Goal: Task Accomplishment & Management: Manage account settings

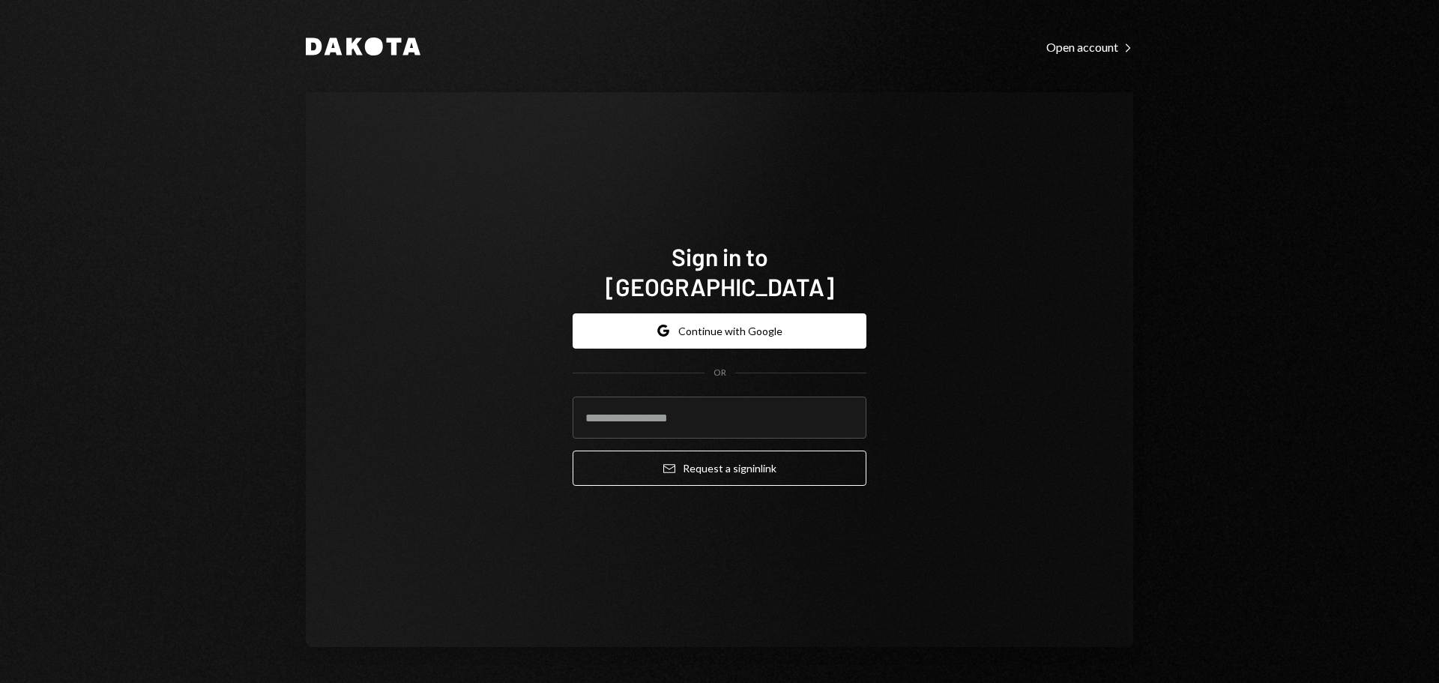
type input "**********"
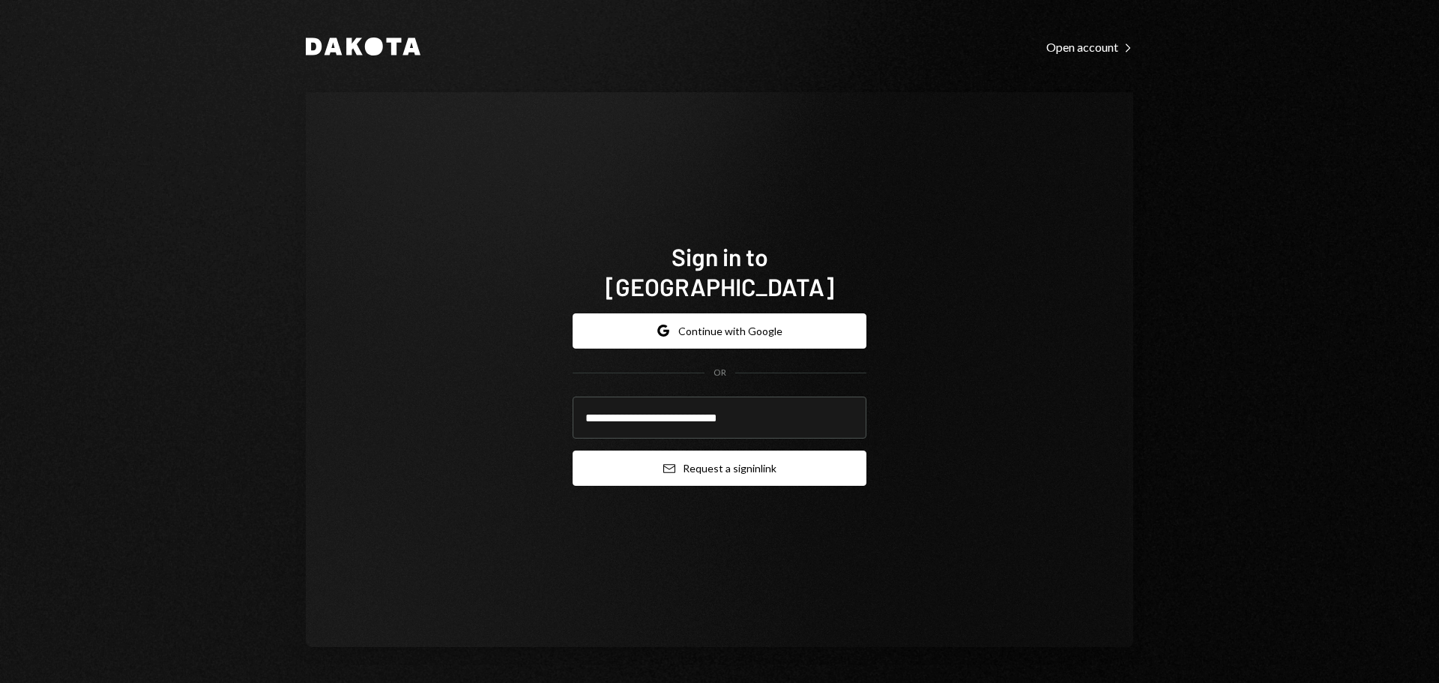
click at [791, 455] on button "Email Request a sign in link" at bounding box center [720, 467] width 294 height 35
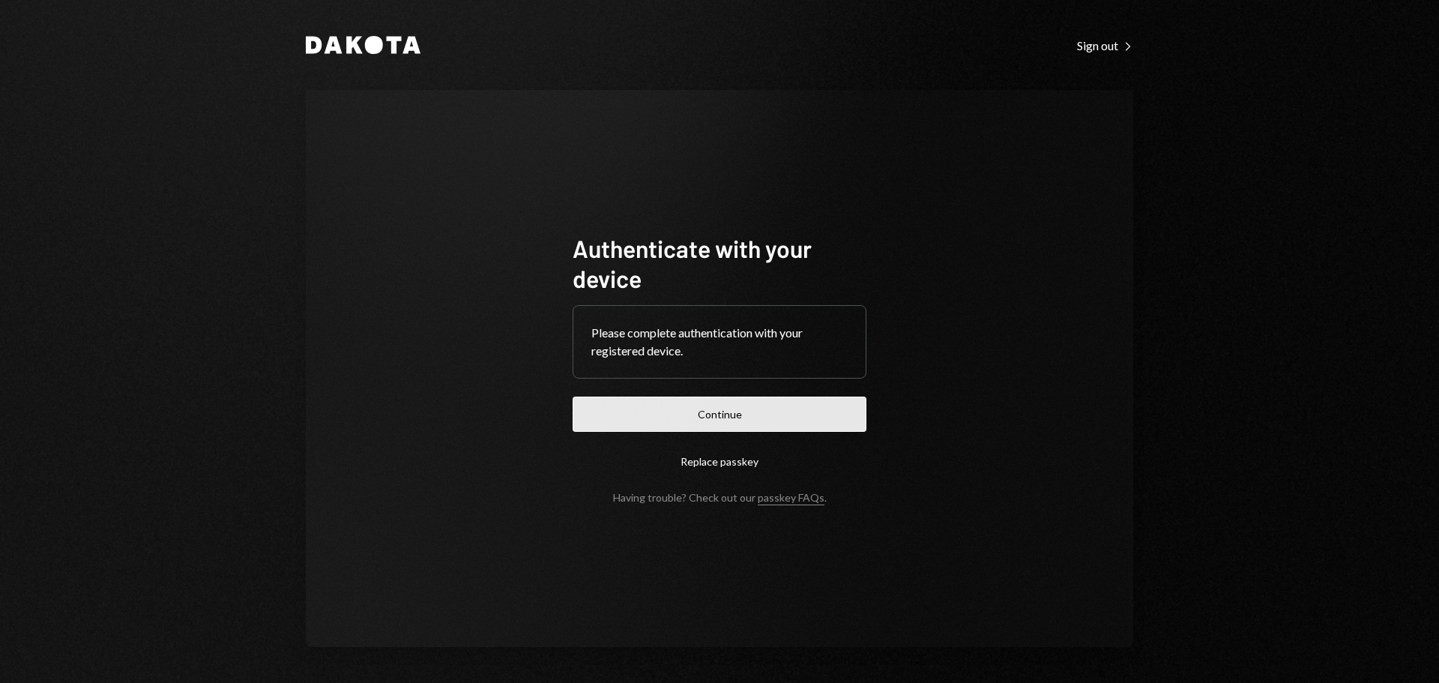
click at [783, 425] on button "Continue" at bounding box center [720, 413] width 294 height 35
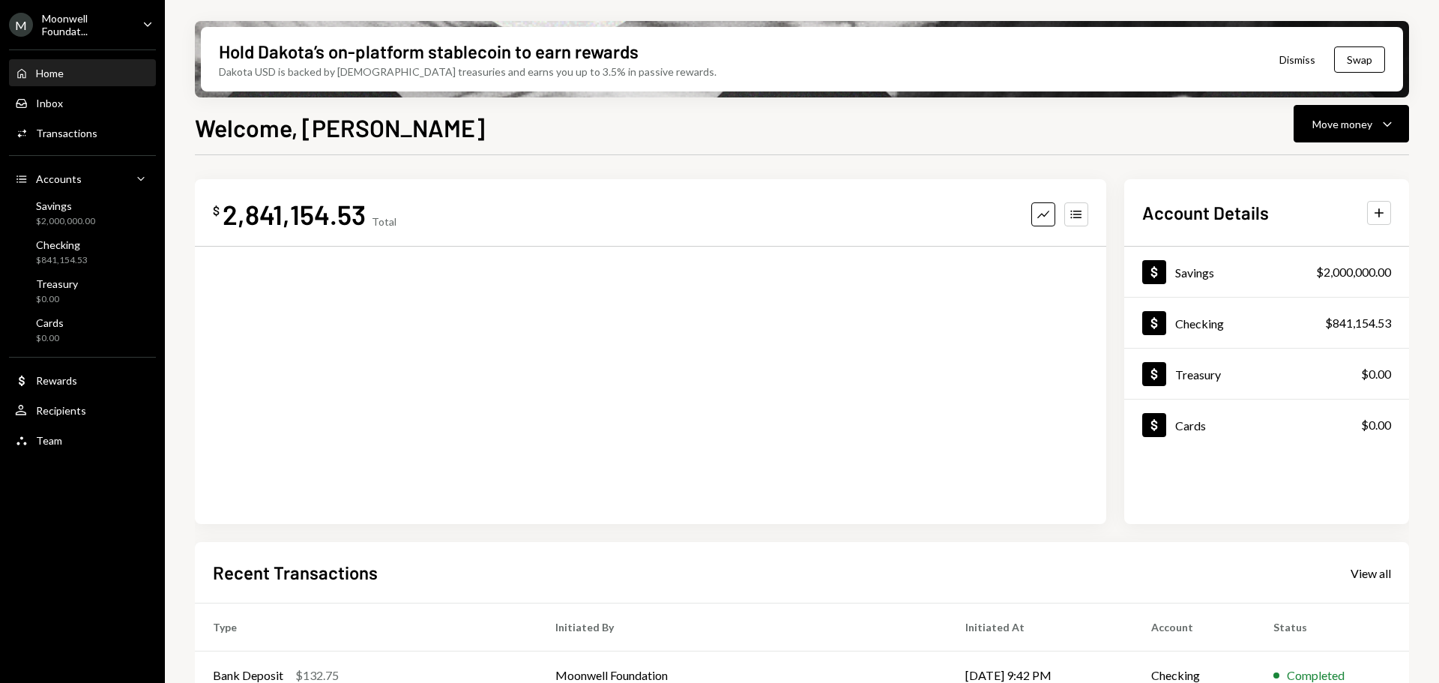
click at [139, 26] on div "M Moonwell Foundat... Caret Down" at bounding box center [82, 24] width 165 height 25
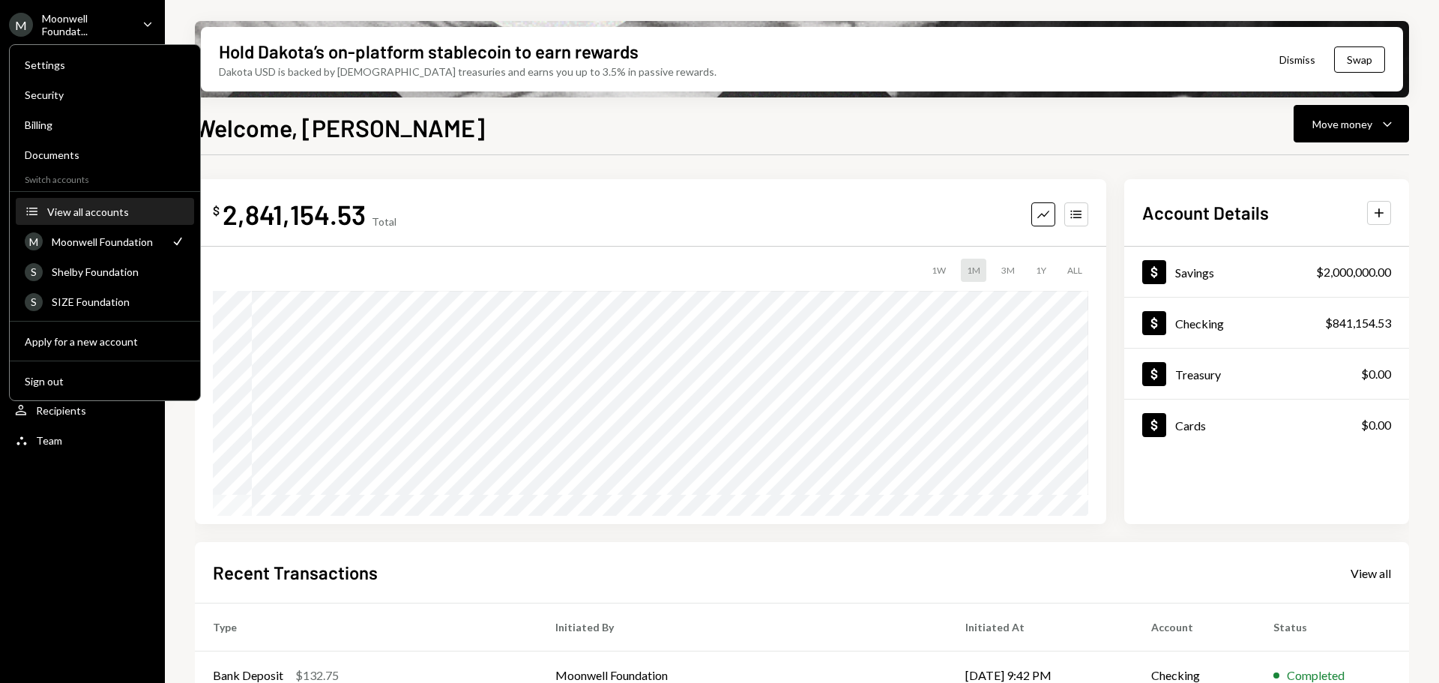
click at [58, 202] on button "Accounts View all accounts" at bounding box center [105, 212] width 178 height 27
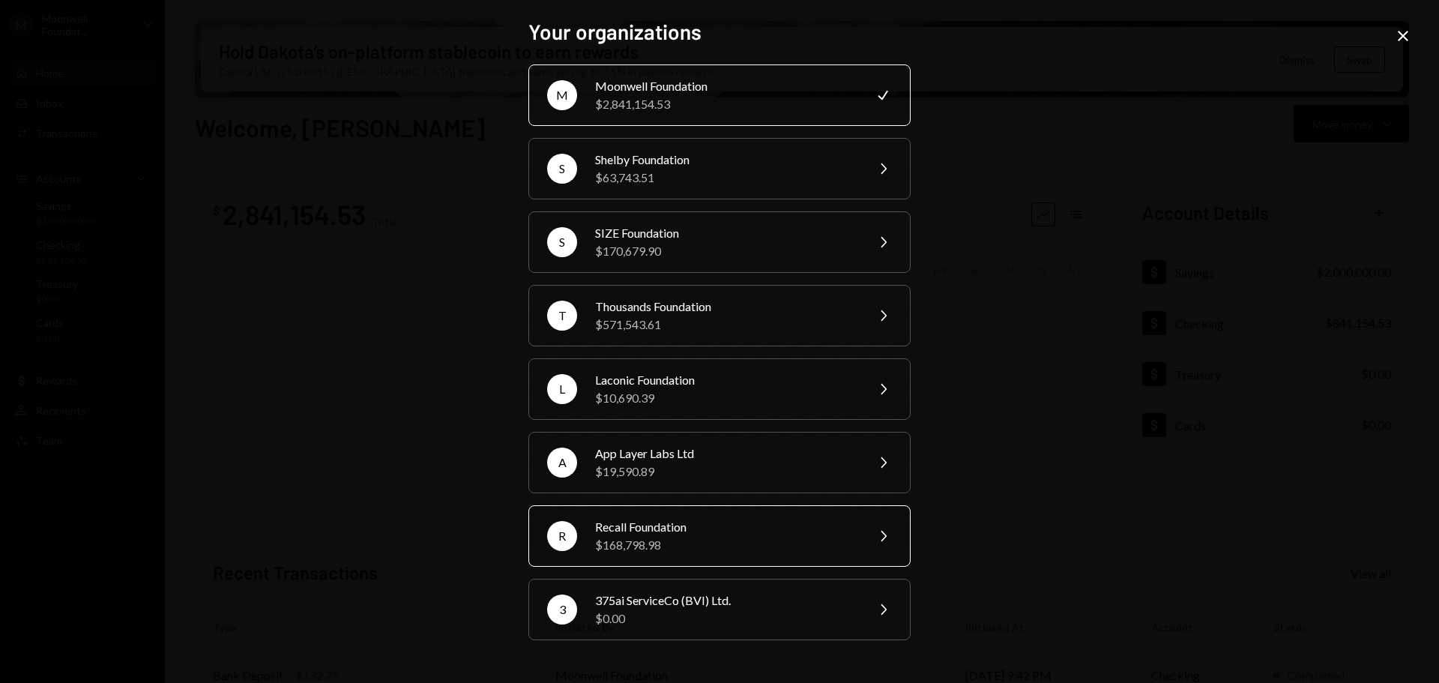
click at [663, 546] on div "$168,798.98" at bounding box center [725, 545] width 261 height 18
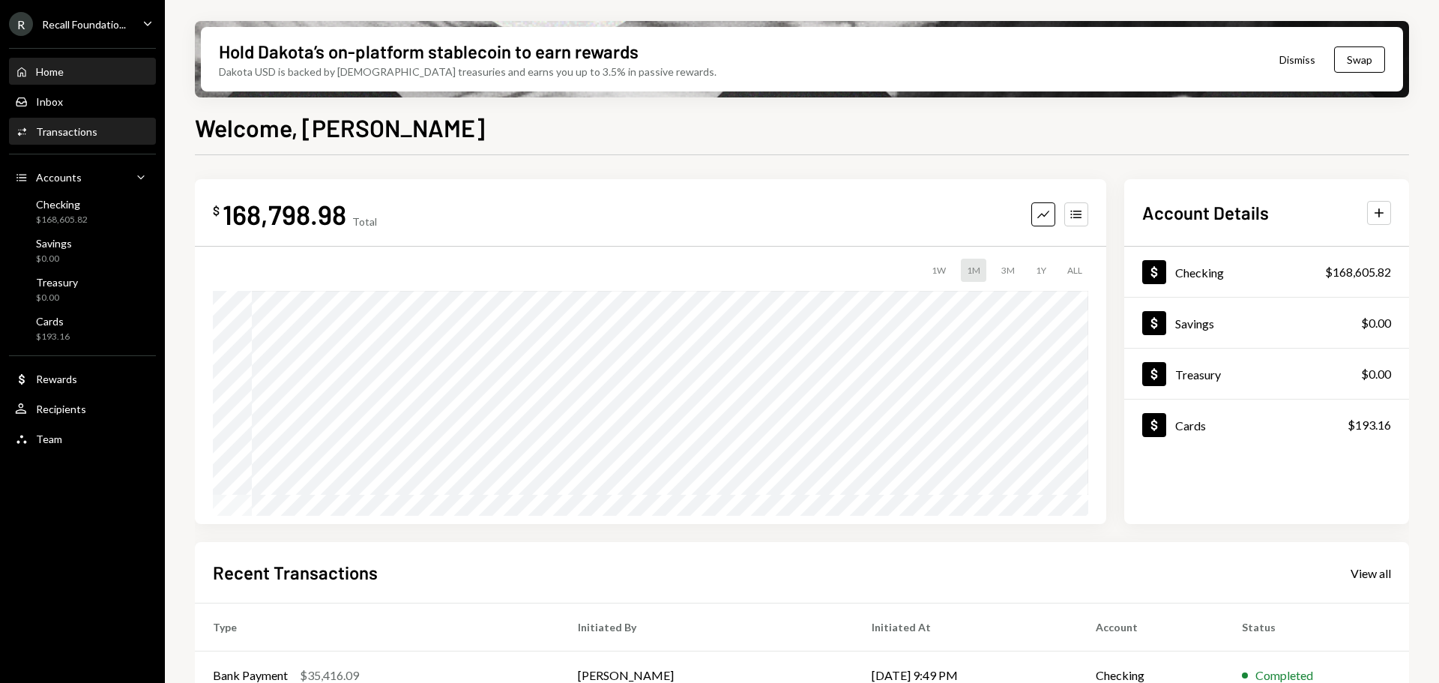
click at [48, 129] on div "Transactions" at bounding box center [66, 131] width 61 height 13
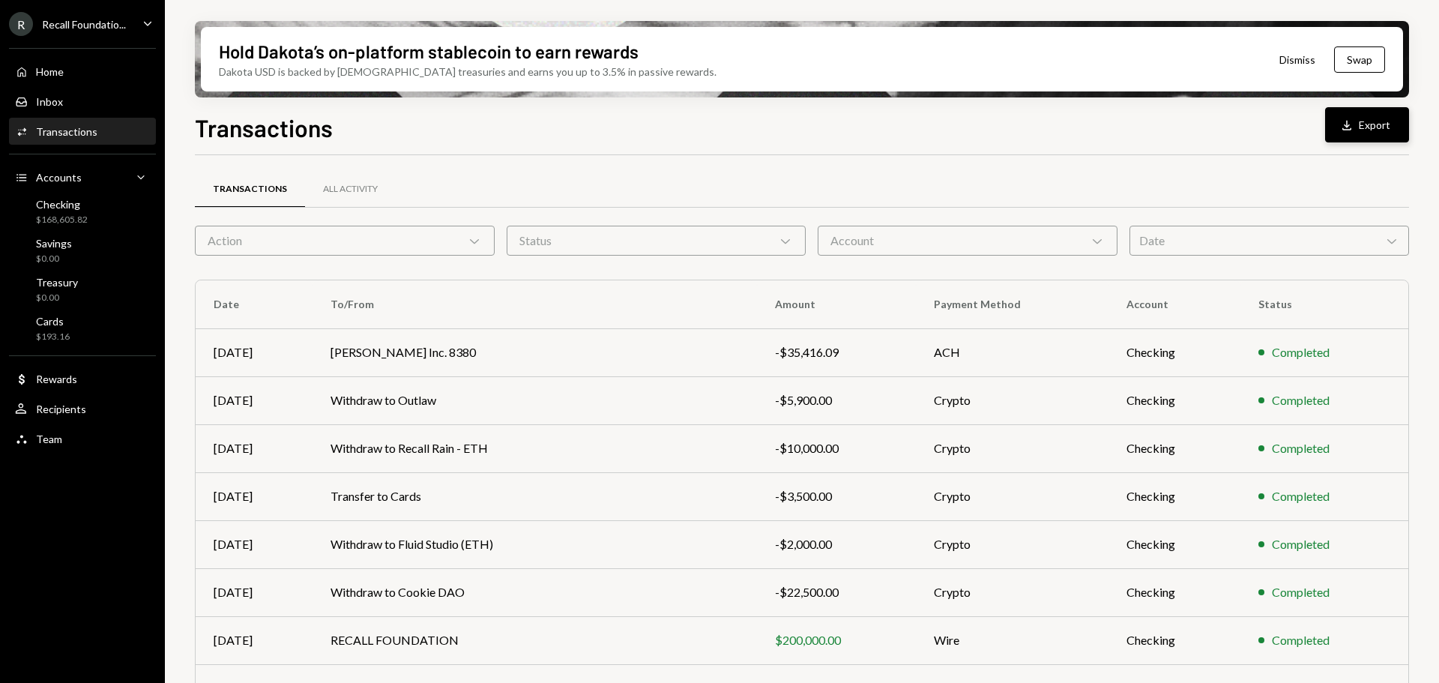
click at [1360, 124] on button "Download Export" at bounding box center [1367, 124] width 84 height 35
click at [1141, 154] on div "Transactions Download Export Transactions All Activity Action Chevron Down Stat…" at bounding box center [802, 440] width 1214 height 662
